Goal: Task Accomplishment & Management: Complete application form

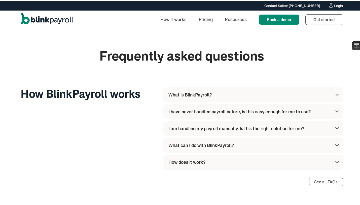
scroll to position [1462, 0]
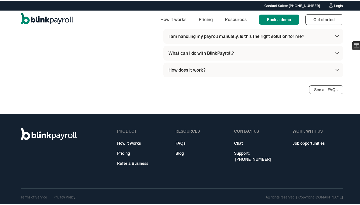
click at [128, 163] on link "Refer a Business" at bounding box center [132, 162] width 31 height 6
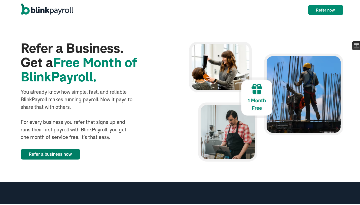
click at [61, 152] on link "Refer a business now" at bounding box center [50, 153] width 59 height 11
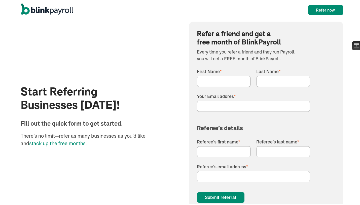
scroll to position [536, 0]
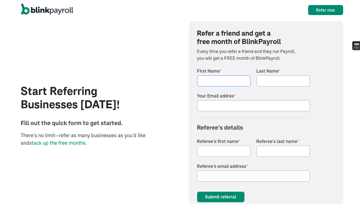
click at [222, 74] on input "First Name *" at bounding box center [223, 79] width 53 height 11
click at [45, 141] on span "stack up the free months." at bounding box center [57, 142] width 57 height 6
click at [56, 145] on span "stack up the free months." at bounding box center [57, 142] width 57 height 6
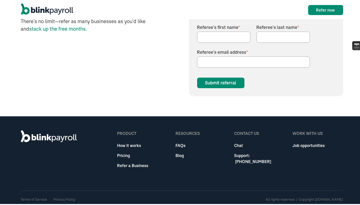
scroll to position [652, 0]
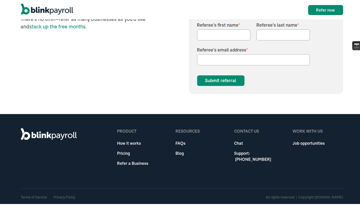
click at [303, 143] on link "Job opportunities" at bounding box center [308, 142] width 32 height 6
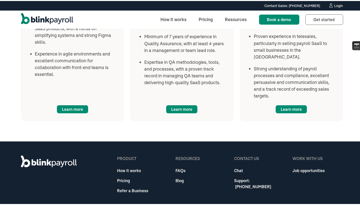
scroll to position [741, 0]
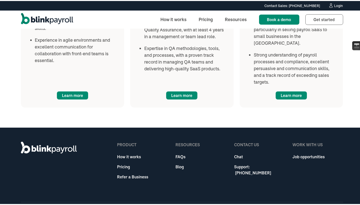
click at [125, 148] on div "product How it works Pricing Refer a Business" at bounding box center [132, 162] width 31 height 42
click at [126, 153] on link "How it works" at bounding box center [132, 156] width 31 height 6
